Goal: Task Accomplishment & Management: Manage account settings

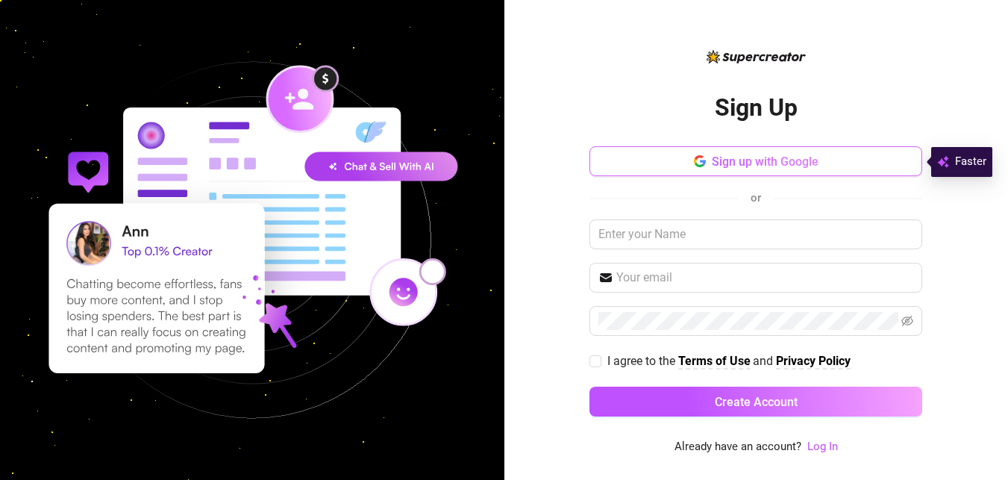
click at [745, 158] on span "Sign up with Google" at bounding box center [765, 161] width 107 height 14
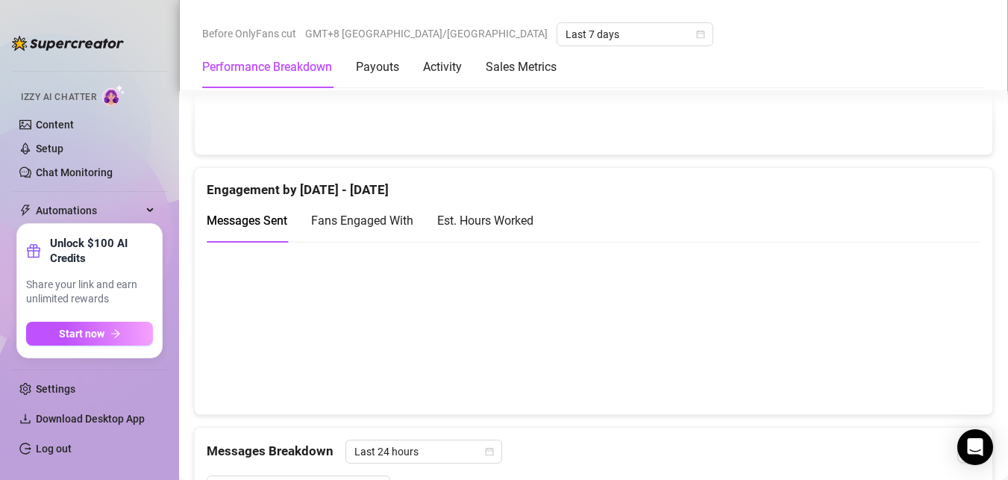
scroll to position [970, 0]
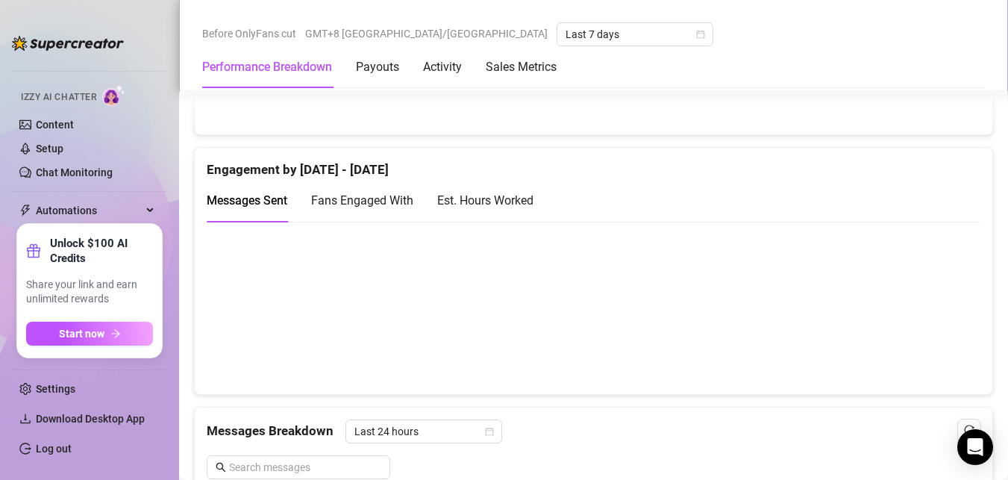
click at [72, 451] on link "Log out" at bounding box center [54, 448] width 36 height 12
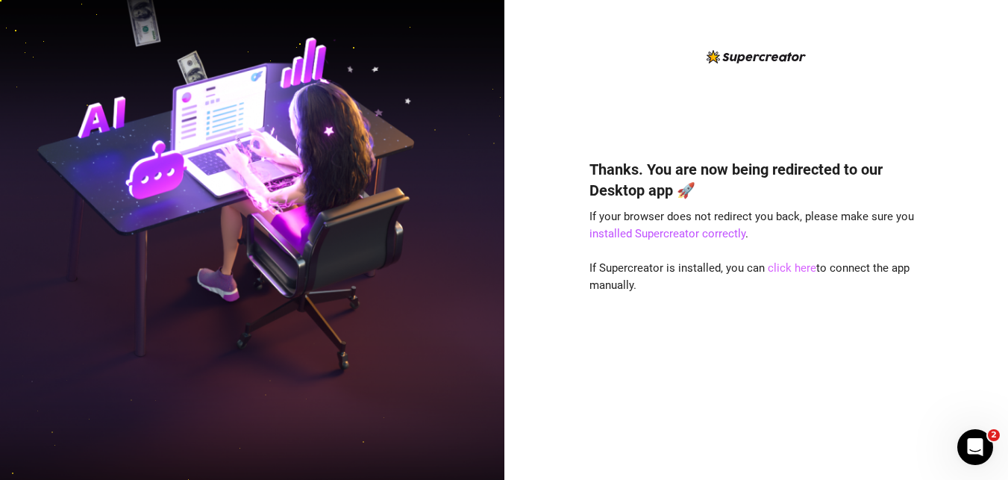
click at [787, 266] on link "click here" at bounding box center [792, 267] width 48 height 13
click at [795, 266] on link "click here" at bounding box center [792, 267] width 48 height 13
click at [684, 235] on link "installed Supercreator correctly" at bounding box center [667, 233] width 156 height 13
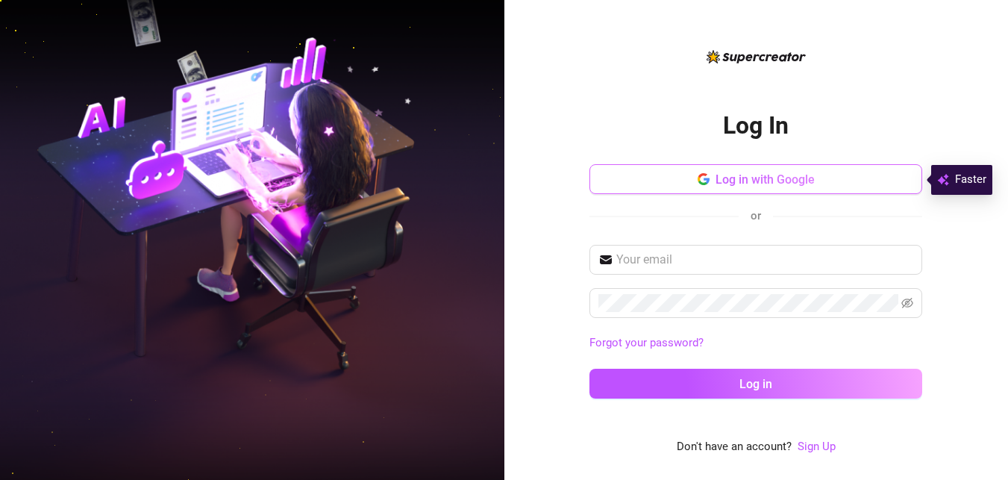
click at [719, 182] on span "Log in with Google" at bounding box center [764, 179] width 99 height 14
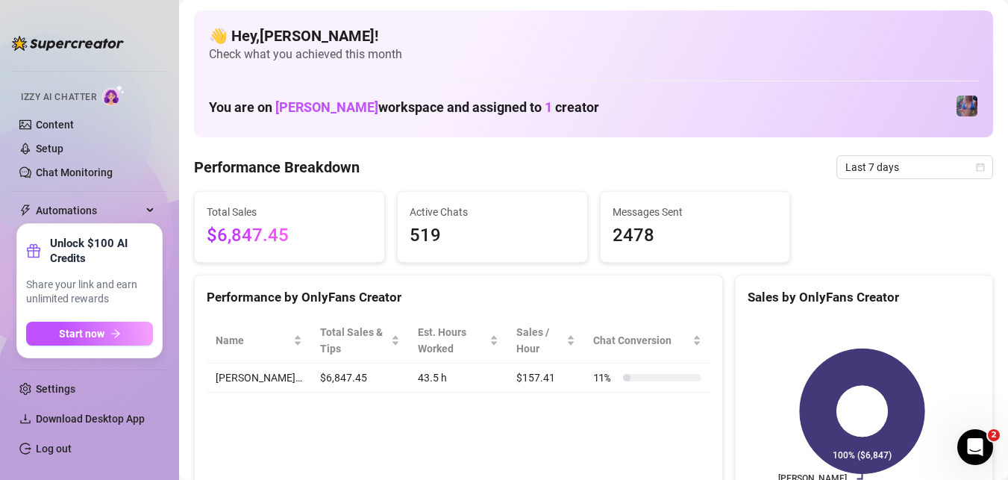
click at [791, 240] on div "Total Sales $6,847.45 Active Chats 519 Messages Sent 2478" at bounding box center [593, 227] width 811 height 72
click at [74, 392] on link "Settings" at bounding box center [56, 389] width 40 height 12
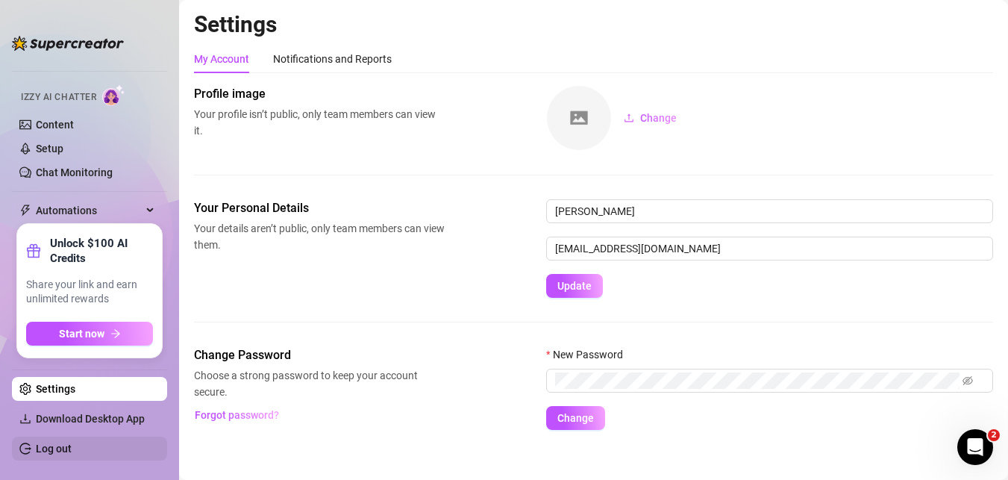
click at [64, 444] on link "Log out" at bounding box center [54, 448] width 36 height 12
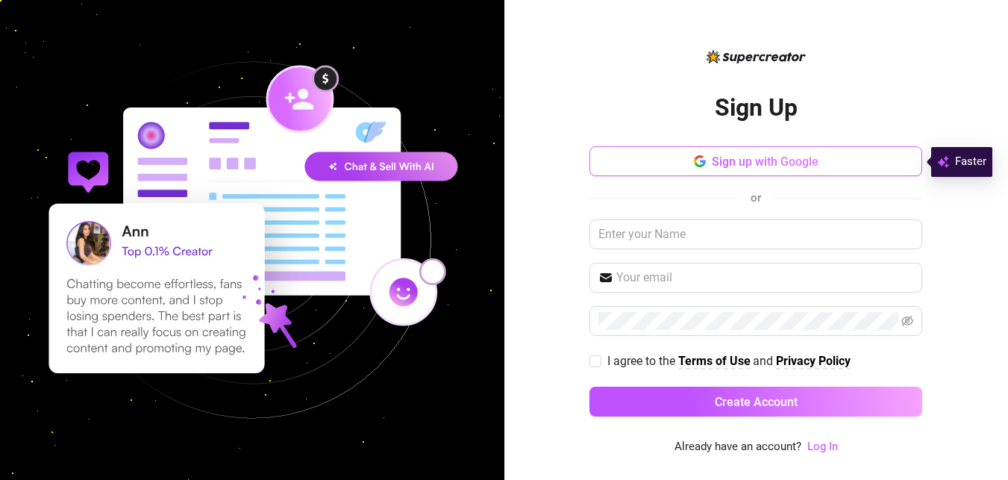
click at [776, 160] on span "Sign up with Google" at bounding box center [765, 161] width 107 height 14
